Goal: Entertainment & Leisure: Consume media (video, audio)

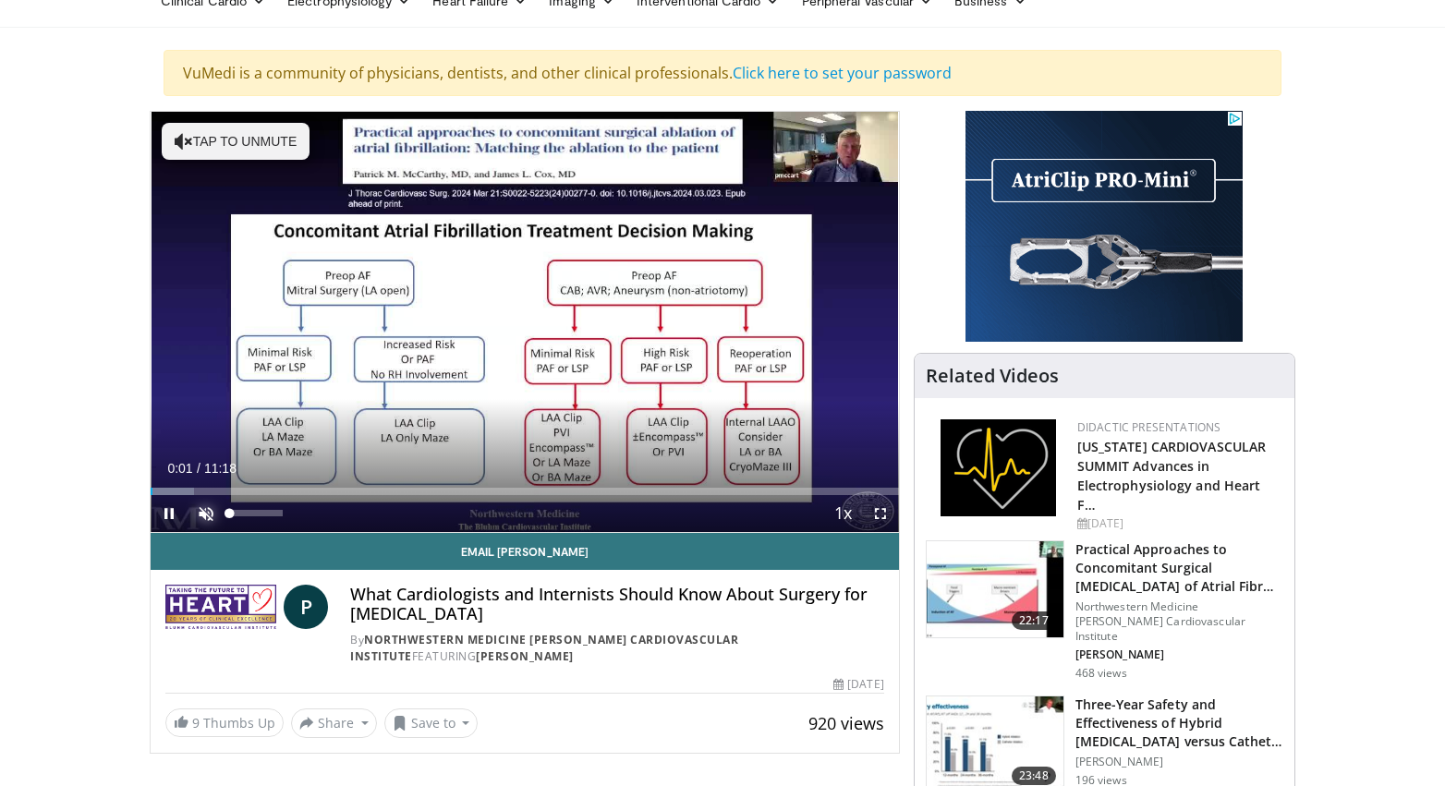
click at [207, 513] on span "Video Player" at bounding box center [206, 513] width 37 height 37
click at [170, 511] on span "Video Player" at bounding box center [169, 513] width 37 height 37
